Goal: Find specific page/section: Find specific page/section

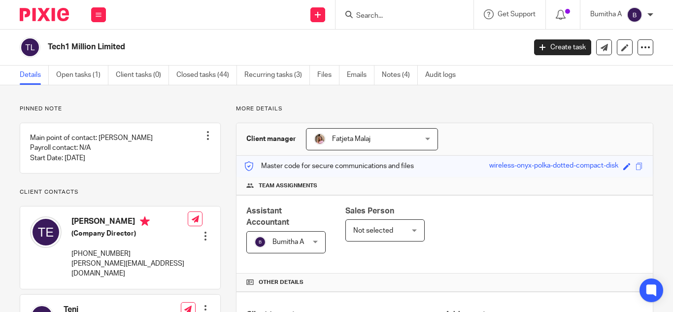
click at [368, 14] on input "Search" at bounding box center [399, 16] width 89 height 9
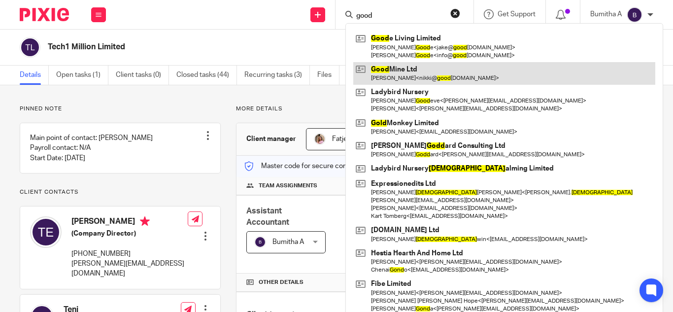
type input "good"
click at [414, 79] on link at bounding box center [504, 73] width 302 height 23
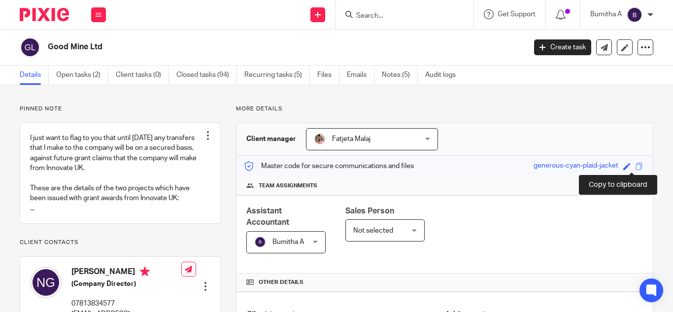
click at [635, 168] on span at bounding box center [638, 165] width 7 height 7
